Goal: Book appointment/travel/reservation

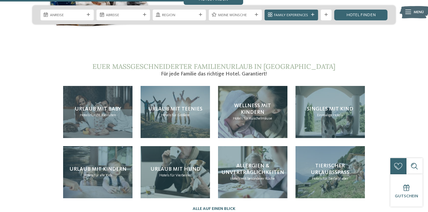
scroll to position [1126, 0]
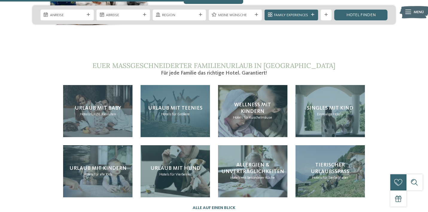
click at [191, 91] on div "Urlaub mit Teenies Hotels für Größere" at bounding box center [175, 111] width 69 height 52
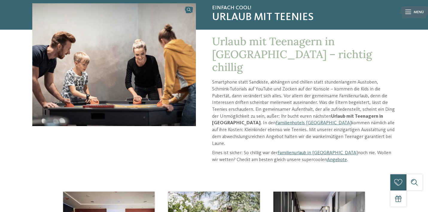
scroll to position [76, 0]
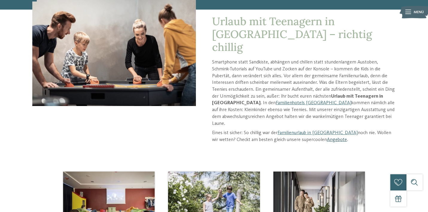
click at [327, 137] on link "Angebote" at bounding box center [337, 139] width 20 height 5
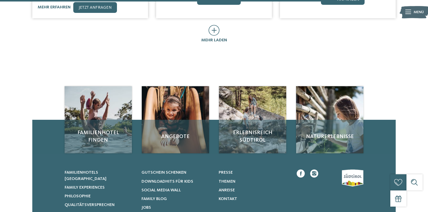
scroll to position [422, 0]
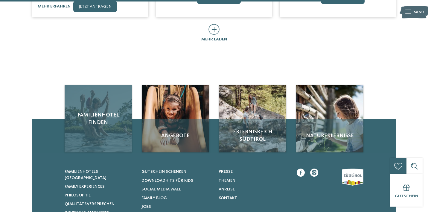
click at [114, 118] on div "Familienhotel finden" at bounding box center [98, 118] width 67 height 67
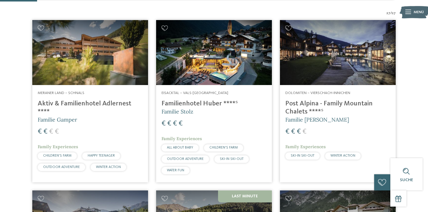
scroll to position [158, 0]
click at [248, 46] on img at bounding box center [214, 52] width 116 height 65
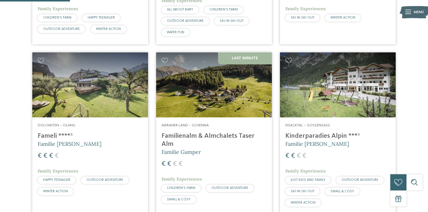
scroll to position [296, 0]
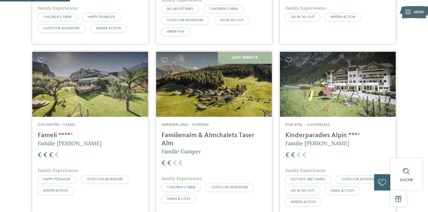
click at [108, 88] on img at bounding box center [90, 84] width 116 height 65
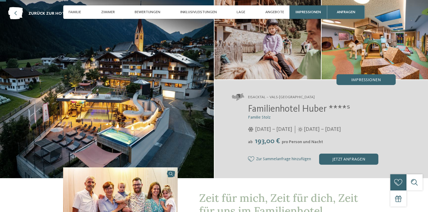
scroll to position [27, 0]
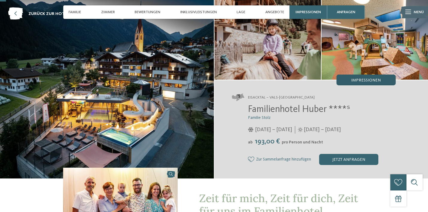
click at [367, 80] on span "Impressionen" at bounding box center [366, 80] width 30 height 4
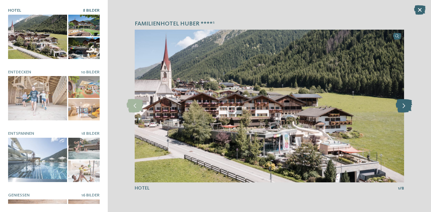
click at [407, 107] on icon at bounding box center [403, 105] width 16 height 13
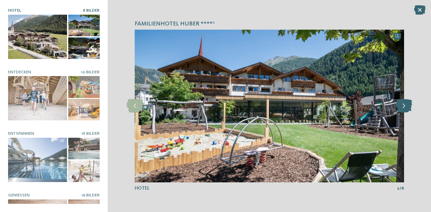
click at [406, 107] on icon at bounding box center [403, 105] width 16 height 13
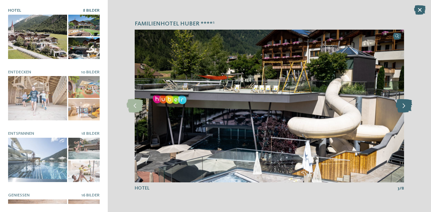
click at [406, 108] on icon at bounding box center [403, 105] width 16 height 13
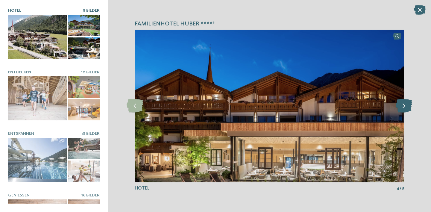
click at [406, 108] on icon at bounding box center [403, 105] width 16 height 13
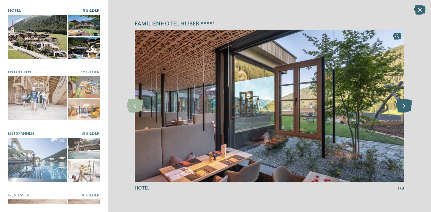
click at [404, 107] on icon at bounding box center [403, 105] width 16 height 13
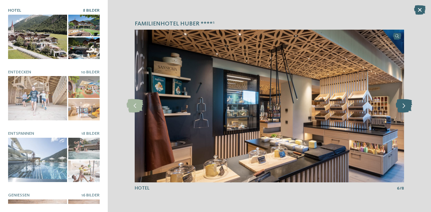
click at [404, 108] on icon at bounding box center [403, 105] width 16 height 13
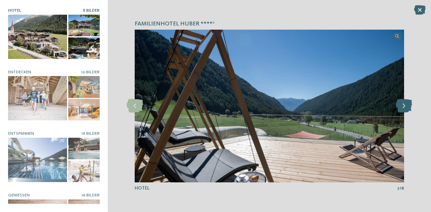
click at [404, 108] on icon at bounding box center [403, 105] width 16 height 13
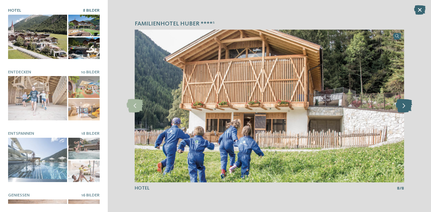
click at [404, 108] on icon at bounding box center [403, 105] width 16 height 13
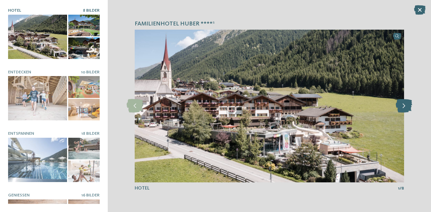
click at [404, 108] on icon at bounding box center [403, 105] width 16 height 13
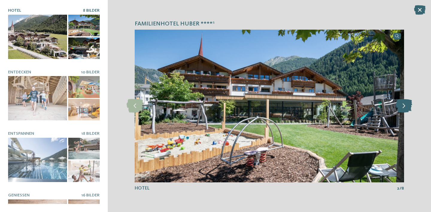
click at [404, 108] on icon at bounding box center [403, 105] width 16 height 13
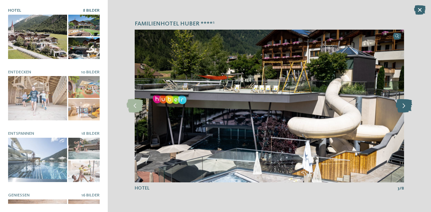
click at [404, 108] on icon at bounding box center [403, 105] width 16 height 13
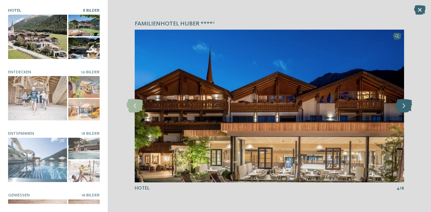
click at [404, 108] on icon at bounding box center [403, 105] width 16 height 13
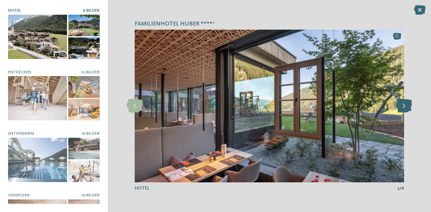
click at [404, 108] on icon at bounding box center [403, 105] width 16 height 13
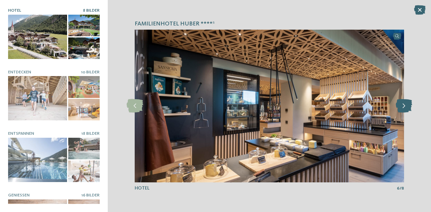
click at [404, 108] on icon at bounding box center [403, 105] width 16 height 13
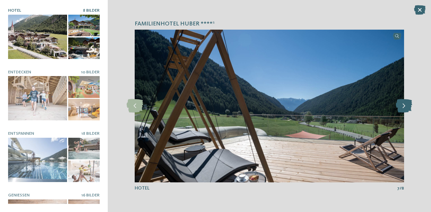
click at [404, 108] on icon at bounding box center [403, 105] width 16 height 13
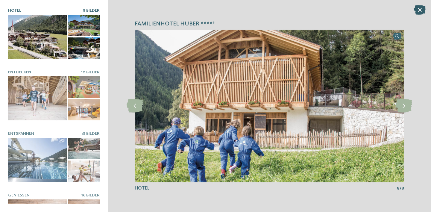
click at [422, 9] on icon at bounding box center [420, 10] width 12 height 10
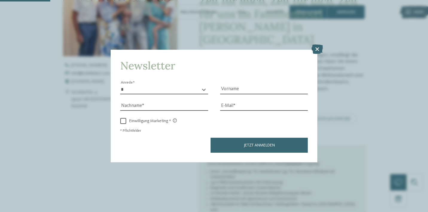
scroll to position [224, 0]
click at [317, 45] on icon at bounding box center [317, 50] width 12 height 10
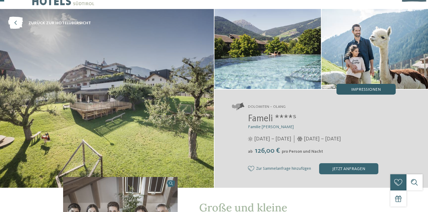
click at [382, 87] on div "Impressionen" at bounding box center [365, 89] width 59 height 11
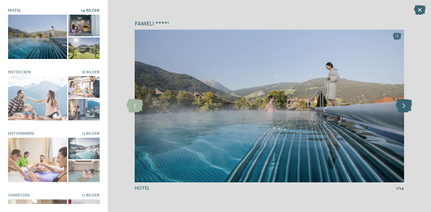
click at [401, 105] on icon at bounding box center [403, 105] width 16 height 13
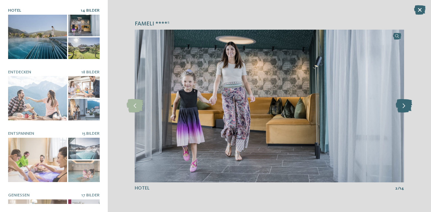
click at [401, 105] on icon at bounding box center [403, 105] width 16 height 13
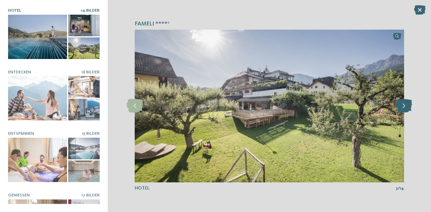
click at [401, 105] on icon at bounding box center [403, 105] width 16 height 13
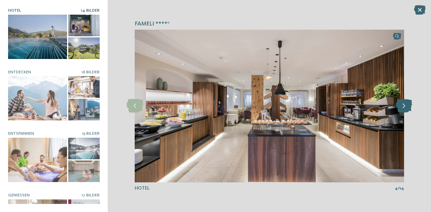
click at [401, 105] on icon at bounding box center [403, 105] width 16 height 13
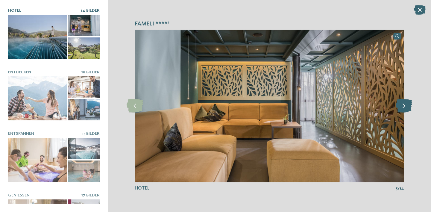
click at [401, 105] on icon at bounding box center [403, 105] width 16 height 13
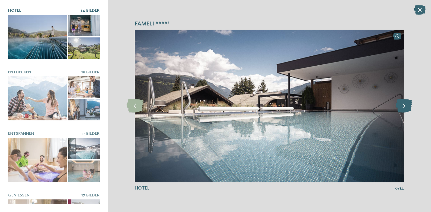
click at [401, 105] on icon at bounding box center [403, 105] width 16 height 13
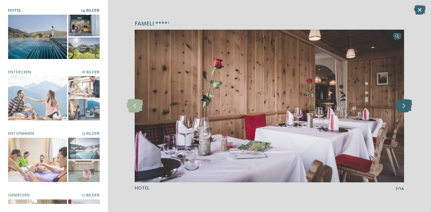
click at [401, 105] on icon at bounding box center [403, 105] width 16 height 13
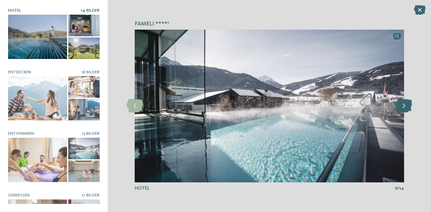
click at [401, 105] on icon at bounding box center [403, 105] width 16 height 13
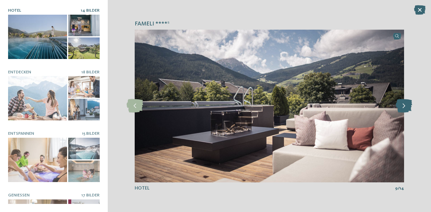
click at [401, 105] on icon at bounding box center [403, 105] width 16 height 13
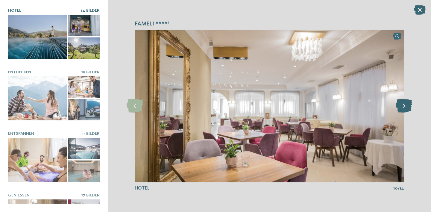
click at [401, 105] on icon at bounding box center [403, 105] width 16 height 13
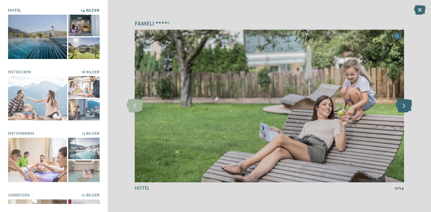
click at [401, 105] on icon at bounding box center [403, 105] width 16 height 13
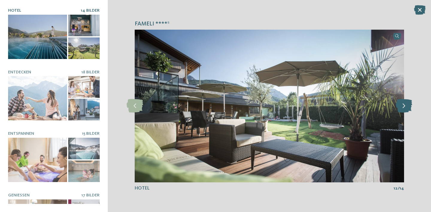
click at [401, 105] on icon at bounding box center [403, 105] width 16 height 13
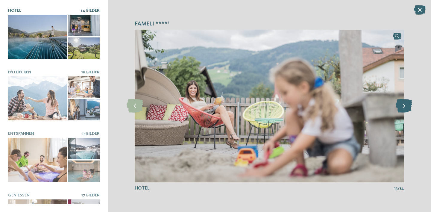
click at [401, 105] on icon at bounding box center [403, 105] width 16 height 13
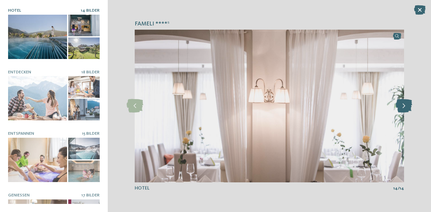
click at [401, 105] on icon at bounding box center [403, 105] width 16 height 13
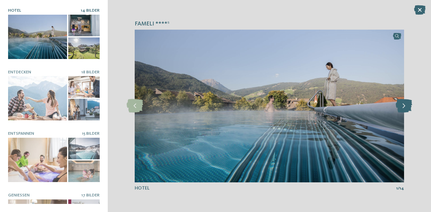
click at [401, 105] on icon at bounding box center [403, 105] width 16 height 13
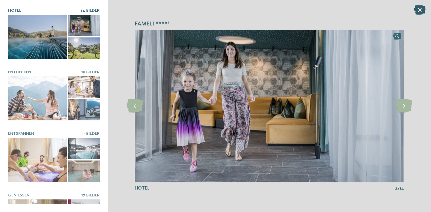
click at [422, 11] on icon at bounding box center [420, 10] width 12 height 10
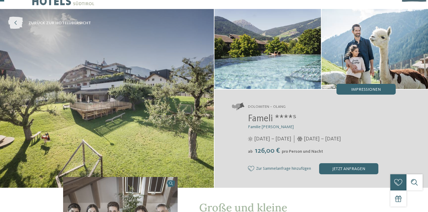
click at [13, 22] on icon at bounding box center [15, 23] width 15 height 12
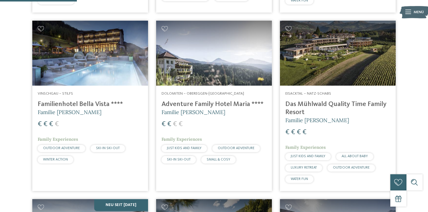
scroll to position [331, 0]
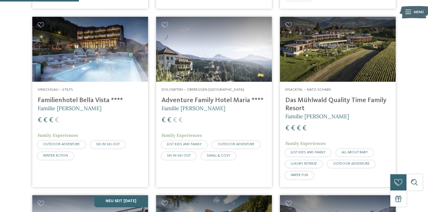
click at [299, 173] on span "WATER FUN" at bounding box center [299, 175] width 17 height 4
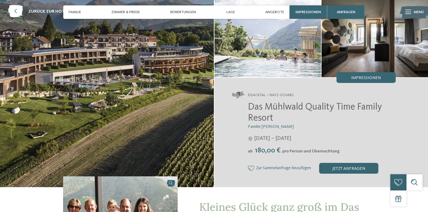
scroll to position [30, 0]
click at [353, 77] on span "Impressionen" at bounding box center [366, 78] width 30 height 4
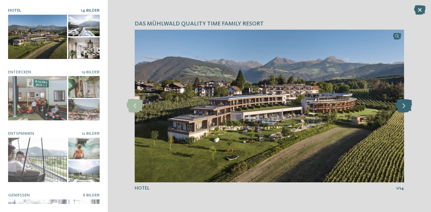
click at [405, 104] on icon at bounding box center [403, 105] width 16 height 13
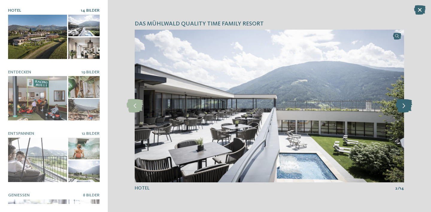
click at [405, 104] on icon at bounding box center [403, 105] width 16 height 13
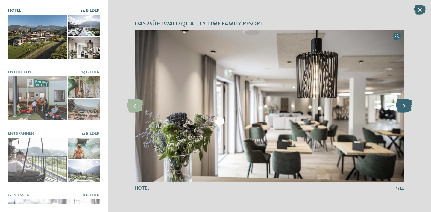
click at [405, 104] on icon at bounding box center [403, 105] width 16 height 13
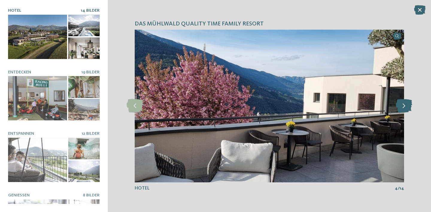
click at [405, 105] on icon at bounding box center [403, 105] width 16 height 13
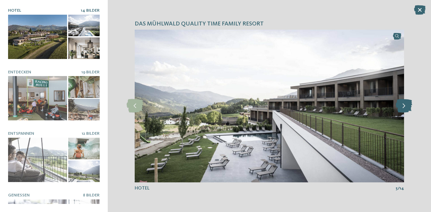
click at [405, 105] on icon at bounding box center [403, 105] width 16 height 13
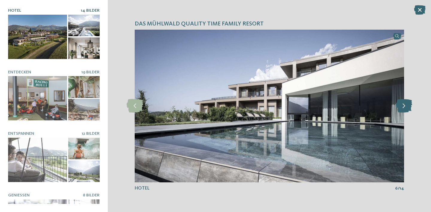
click at [405, 105] on icon at bounding box center [403, 105] width 16 height 13
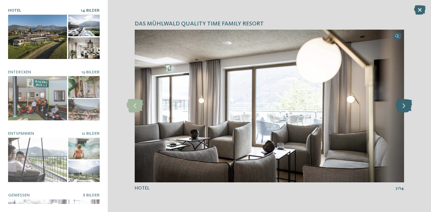
click at [405, 105] on icon at bounding box center [403, 105] width 16 height 13
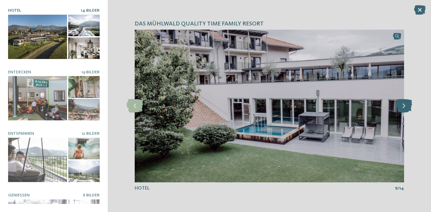
click at [405, 105] on icon at bounding box center [403, 105] width 16 height 13
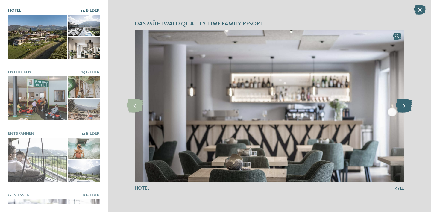
click at [405, 105] on icon at bounding box center [403, 105] width 16 height 13
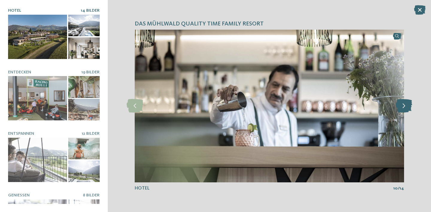
click at [405, 105] on icon at bounding box center [403, 105] width 16 height 13
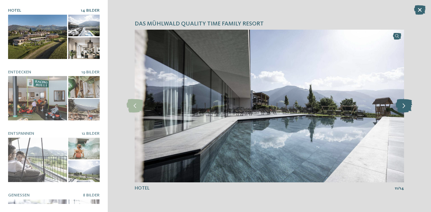
click at [405, 105] on icon at bounding box center [403, 105] width 16 height 13
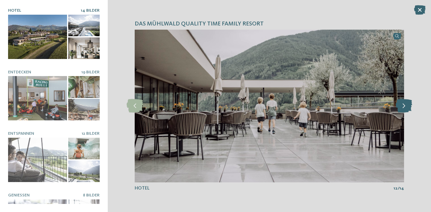
click at [405, 105] on icon at bounding box center [403, 105] width 16 height 13
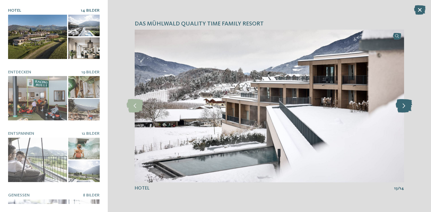
click at [405, 105] on icon at bounding box center [403, 105] width 16 height 13
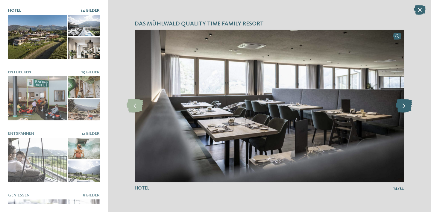
click at [405, 105] on icon at bounding box center [403, 105] width 16 height 13
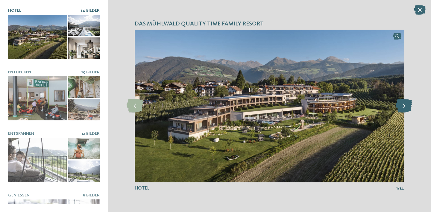
click at [405, 105] on icon at bounding box center [403, 105] width 16 height 13
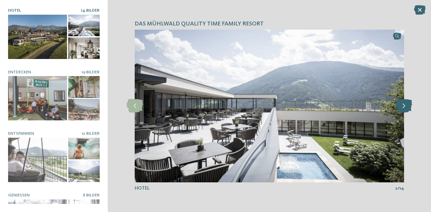
click at [405, 105] on icon at bounding box center [403, 105] width 16 height 13
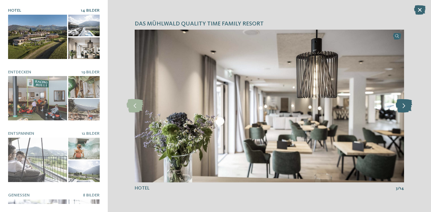
click at [405, 105] on icon at bounding box center [403, 105] width 16 height 13
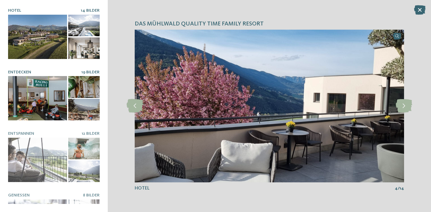
click at [36, 99] on div at bounding box center [37, 98] width 59 height 44
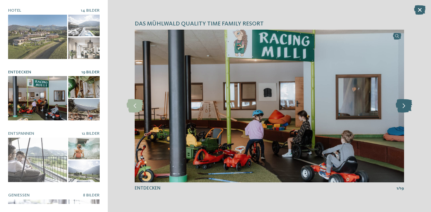
click at [401, 103] on icon at bounding box center [403, 105] width 16 height 13
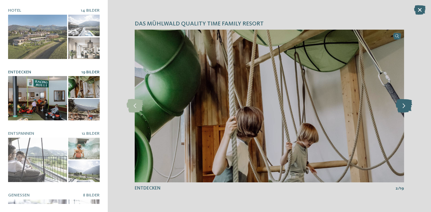
click at [401, 103] on icon at bounding box center [403, 105] width 16 height 13
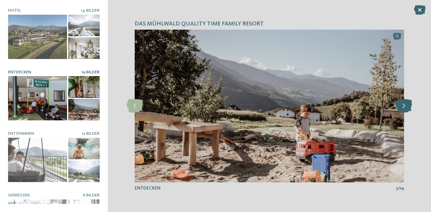
click at [401, 103] on icon at bounding box center [403, 105] width 16 height 13
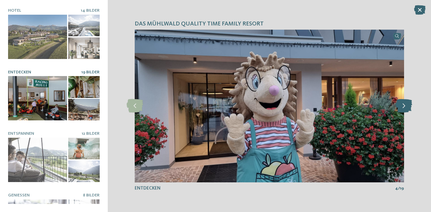
click at [401, 104] on icon at bounding box center [403, 105] width 16 height 13
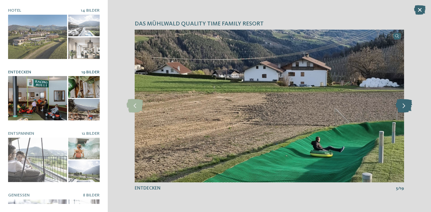
click at [401, 104] on icon at bounding box center [403, 105] width 16 height 13
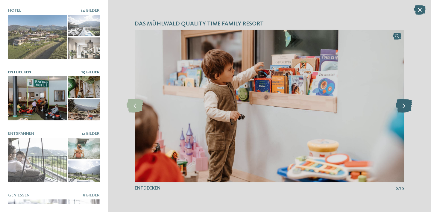
click at [401, 104] on icon at bounding box center [403, 105] width 16 height 13
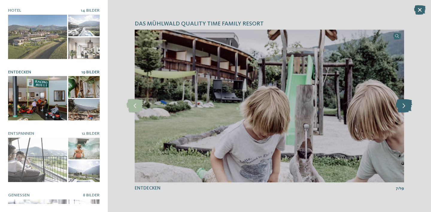
click at [401, 104] on icon at bounding box center [403, 105] width 16 height 13
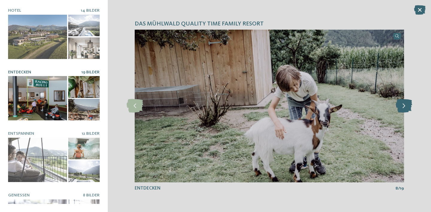
click at [401, 104] on icon at bounding box center [403, 105] width 16 height 13
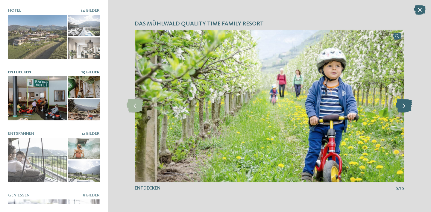
click at [401, 104] on icon at bounding box center [403, 105] width 16 height 13
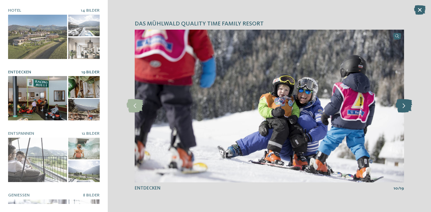
click at [401, 104] on icon at bounding box center [403, 105] width 16 height 13
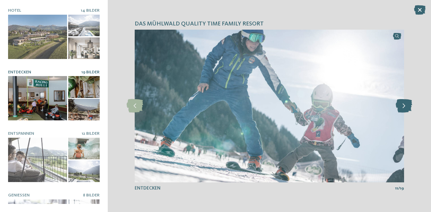
click at [401, 104] on icon at bounding box center [403, 105] width 16 height 13
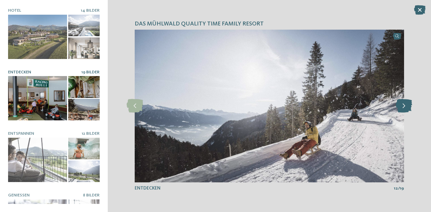
click at [401, 104] on icon at bounding box center [403, 105] width 16 height 13
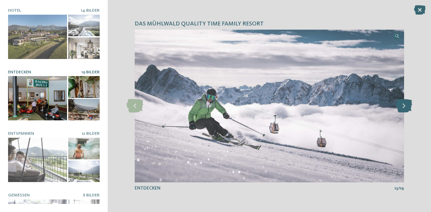
click at [401, 104] on icon at bounding box center [403, 105] width 16 height 13
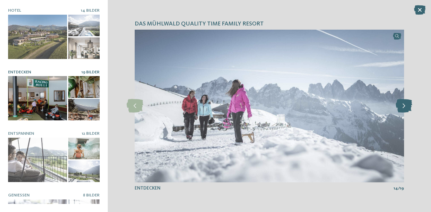
click at [401, 104] on icon at bounding box center [403, 105] width 16 height 13
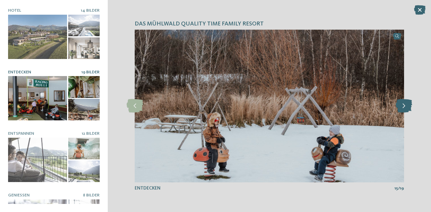
click at [401, 104] on icon at bounding box center [403, 105] width 16 height 13
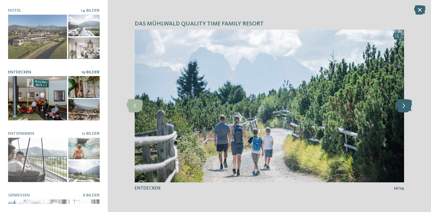
click at [401, 104] on icon at bounding box center [403, 105] width 16 height 13
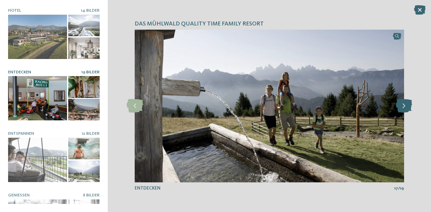
click at [401, 104] on icon at bounding box center [403, 105] width 16 height 13
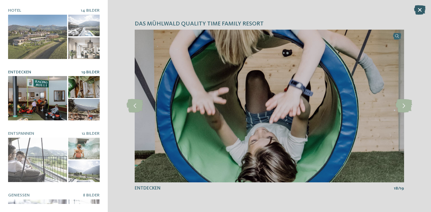
click at [421, 11] on icon at bounding box center [420, 10] width 12 height 10
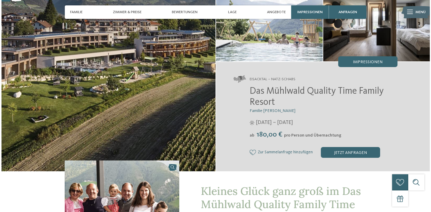
scroll to position [43, 0]
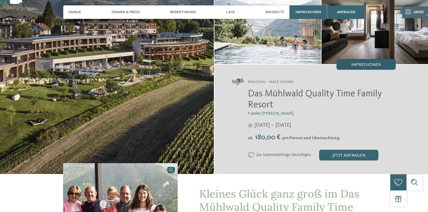
click at [351, 65] on div "Impressionen" at bounding box center [365, 64] width 59 height 11
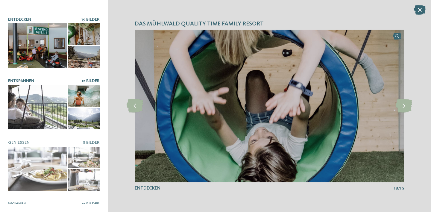
scroll to position [54, 0]
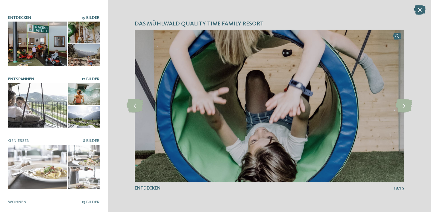
click at [50, 99] on div at bounding box center [37, 105] width 59 height 44
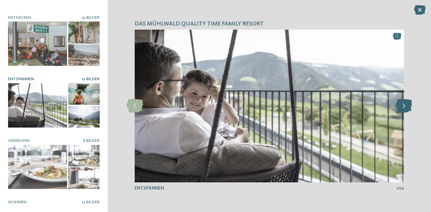
click at [406, 102] on icon at bounding box center [403, 105] width 16 height 13
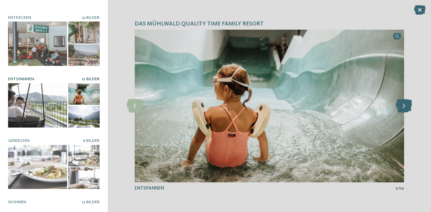
click at [406, 102] on icon at bounding box center [403, 105] width 16 height 13
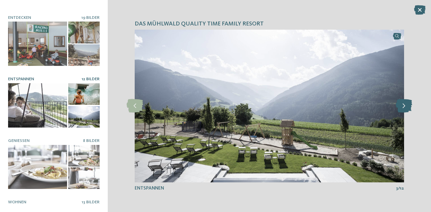
click at [406, 102] on icon at bounding box center [403, 105] width 16 height 13
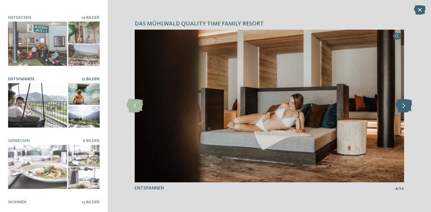
click at [406, 102] on icon at bounding box center [403, 105] width 16 height 13
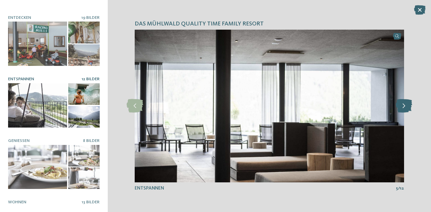
click at [406, 102] on icon at bounding box center [403, 105] width 16 height 13
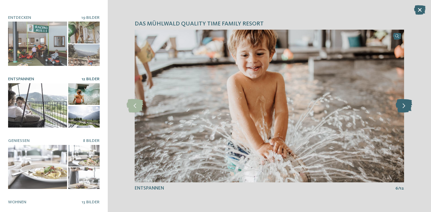
click at [406, 102] on icon at bounding box center [403, 105] width 16 height 13
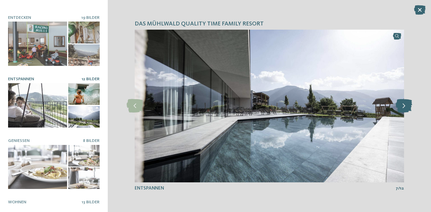
click at [406, 102] on icon at bounding box center [403, 105] width 16 height 13
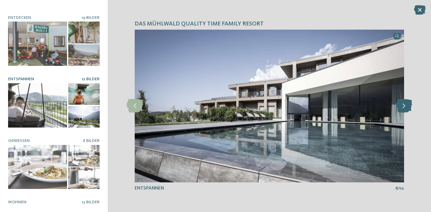
click at [406, 102] on icon at bounding box center [403, 105] width 16 height 13
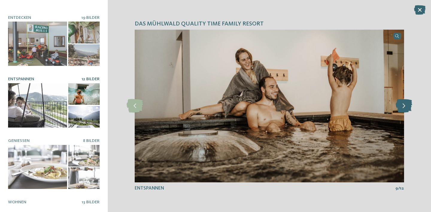
click at [406, 102] on icon at bounding box center [403, 105] width 16 height 13
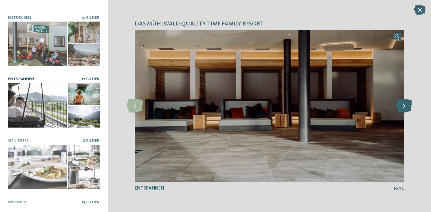
click at [406, 102] on icon at bounding box center [403, 105] width 16 height 13
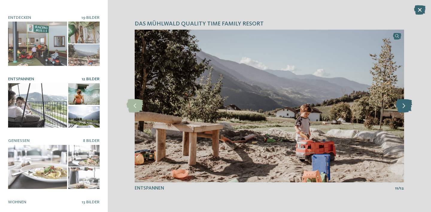
click at [406, 102] on icon at bounding box center [403, 105] width 16 height 13
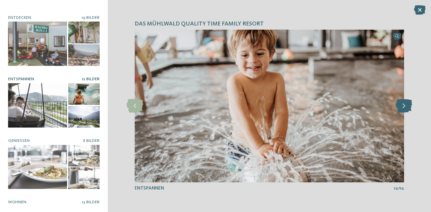
click at [406, 102] on icon at bounding box center [403, 105] width 16 height 13
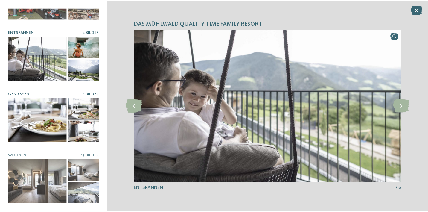
scroll to position [101, 0]
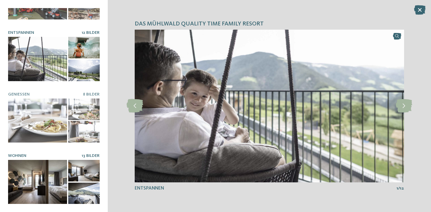
click at [51, 179] on div at bounding box center [37, 182] width 59 height 44
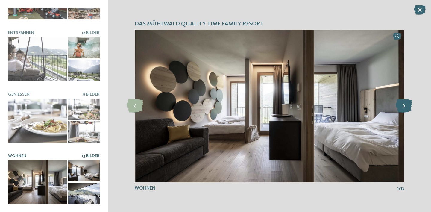
click at [403, 105] on icon at bounding box center [403, 105] width 16 height 13
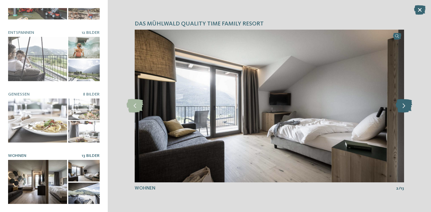
click at [403, 106] on icon at bounding box center [403, 105] width 16 height 13
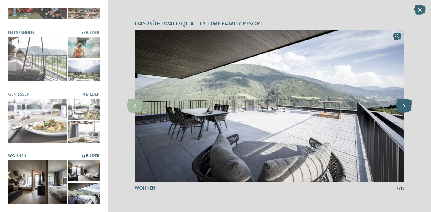
click at [403, 107] on icon at bounding box center [403, 105] width 16 height 13
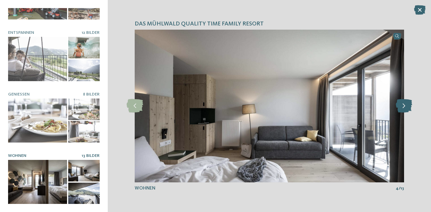
click at [403, 107] on icon at bounding box center [403, 105] width 16 height 13
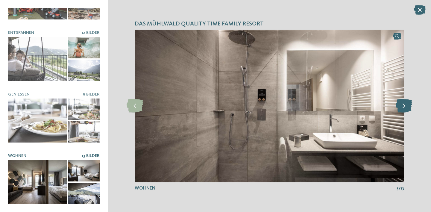
click at [403, 107] on icon at bounding box center [403, 105] width 16 height 13
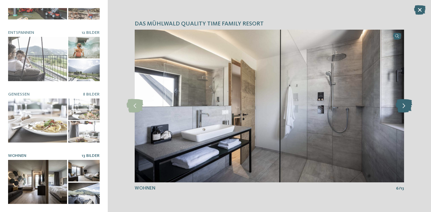
click at [403, 107] on icon at bounding box center [403, 105] width 16 height 13
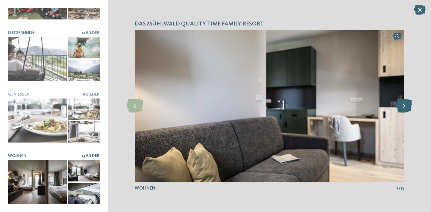
click at [403, 107] on icon at bounding box center [403, 105] width 16 height 13
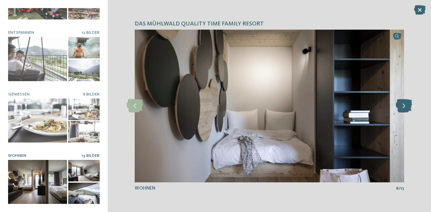
click at [403, 107] on icon at bounding box center [403, 105] width 16 height 13
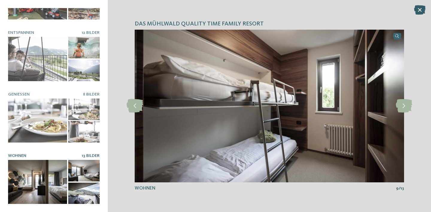
click at [420, 10] on icon at bounding box center [420, 10] width 12 height 10
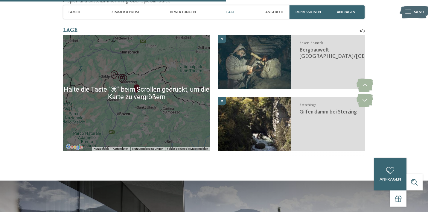
scroll to position [1002, 0]
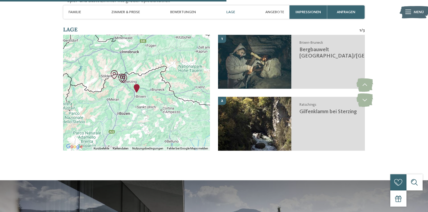
click at [165, 76] on div at bounding box center [136, 93] width 147 height 116
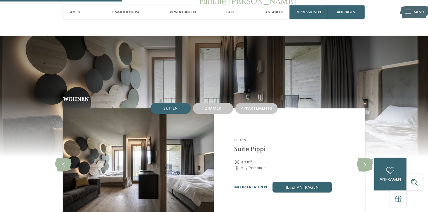
scroll to position [578, 0]
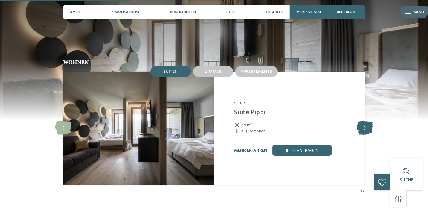
click at [366, 121] on icon at bounding box center [365, 127] width 16 height 13
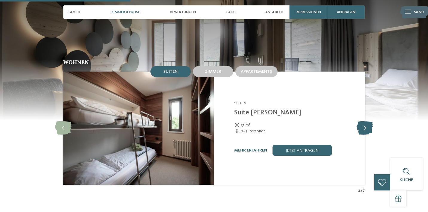
click at [366, 121] on icon at bounding box center [365, 127] width 16 height 13
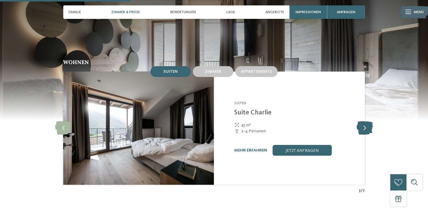
click at [366, 121] on icon at bounding box center [365, 127] width 16 height 13
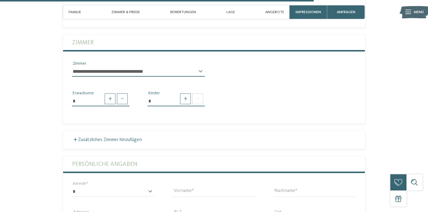
scroll to position [1306, 0]
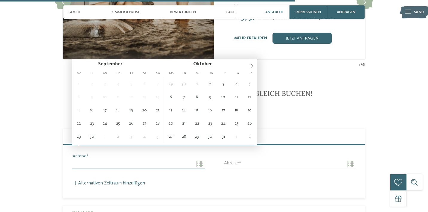
click at [185, 159] on input "Anreise" at bounding box center [138, 164] width 133 height 10
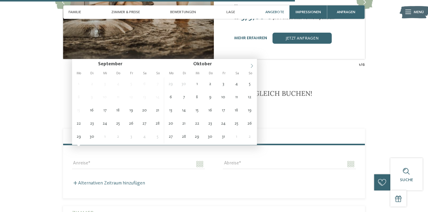
click at [250, 67] on icon at bounding box center [252, 66] width 4 height 4
type input "****"
click at [250, 67] on icon at bounding box center [252, 66] width 4 height 4
type input "****"
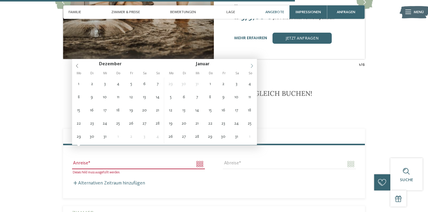
click at [250, 67] on icon at bounding box center [252, 66] width 4 height 4
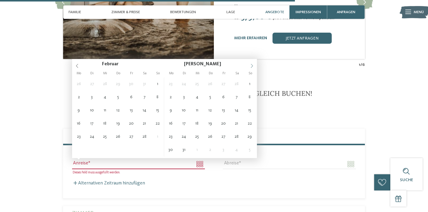
click at [250, 67] on icon at bounding box center [252, 66] width 4 height 4
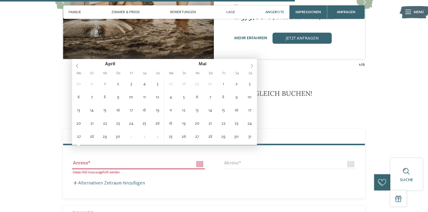
click at [250, 67] on icon at bounding box center [252, 66] width 4 height 4
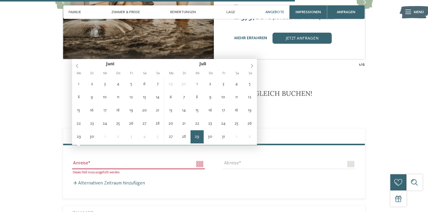
type input "**********"
type input "****"
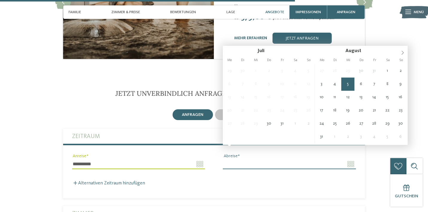
type input "**********"
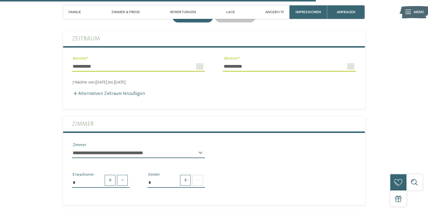
scroll to position [1405, 0]
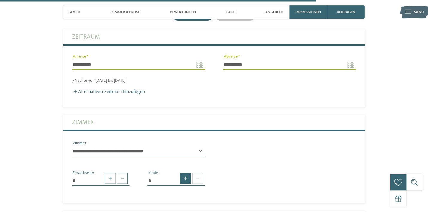
click at [186, 173] on span at bounding box center [185, 178] width 11 height 11
type input "*"
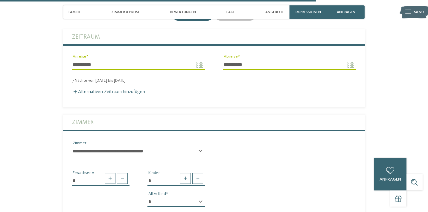
click at [200, 197] on div "* * * * * * * * * * * ** ** ** ** ** ** ** ** Alter Kind" at bounding box center [175, 204] width 57 height 15
click at [201, 197] on div "* * * * * * * * * * * ** ** ** ** ** ** ** ** Alter Kind" at bounding box center [175, 204] width 57 height 15
select select "**"
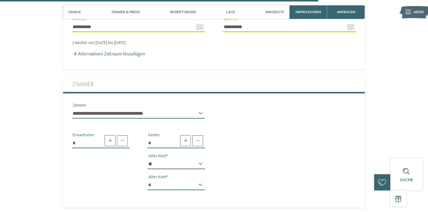
scroll to position [1447, 0]
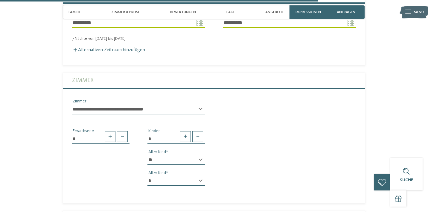
select select "*"
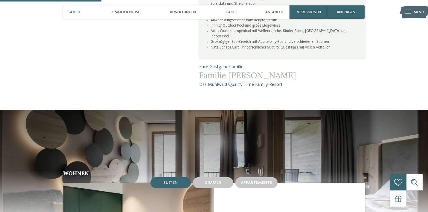
scroll to position [461, 0]
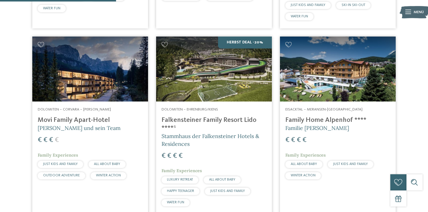
scroll to position [489, 0]
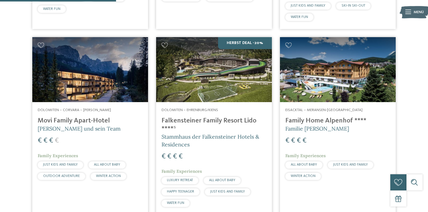
click at [225, 97] on img at bounding box center [214, 69] width 116 height 65
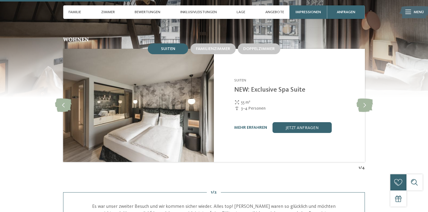
scroll to position [576, 0]
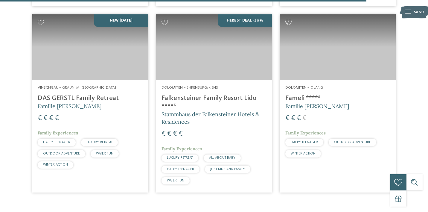
scroll to position [1458, 0]
